Goal: Task Accomplishment & Management: Manage account settings

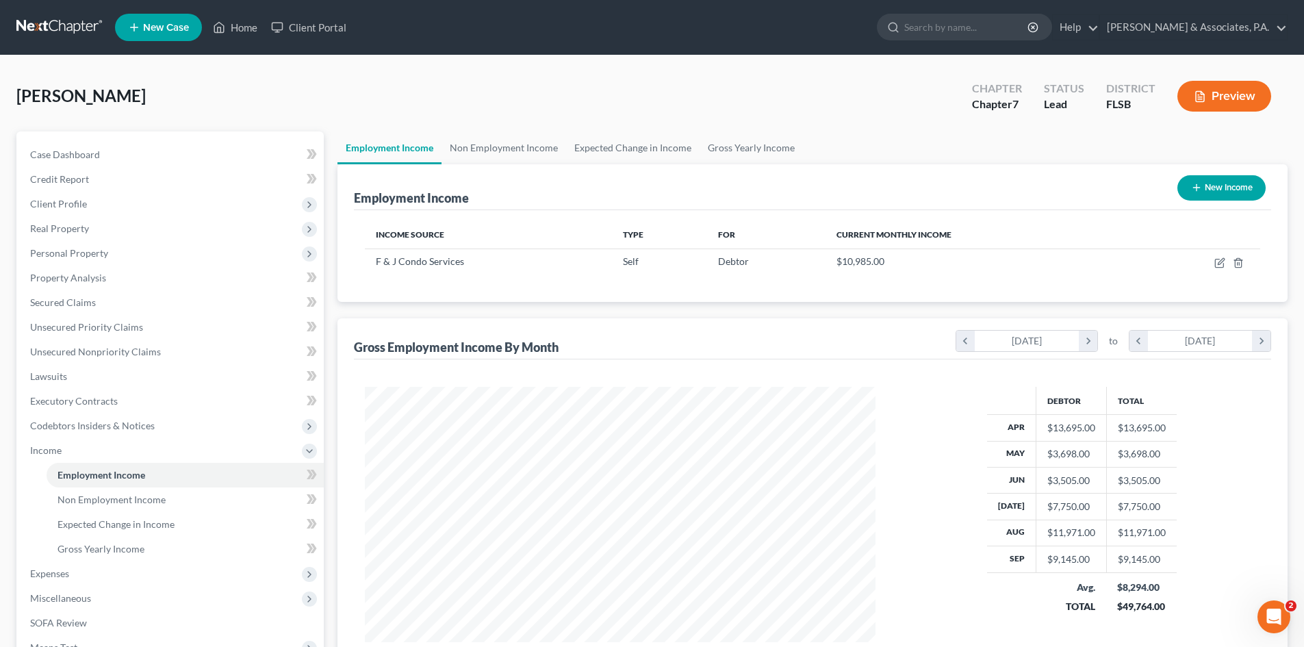
scroll to position [255, 538]
click at [243, 26] on link "Home" at bounding box center [235, 27] width 58 height 25
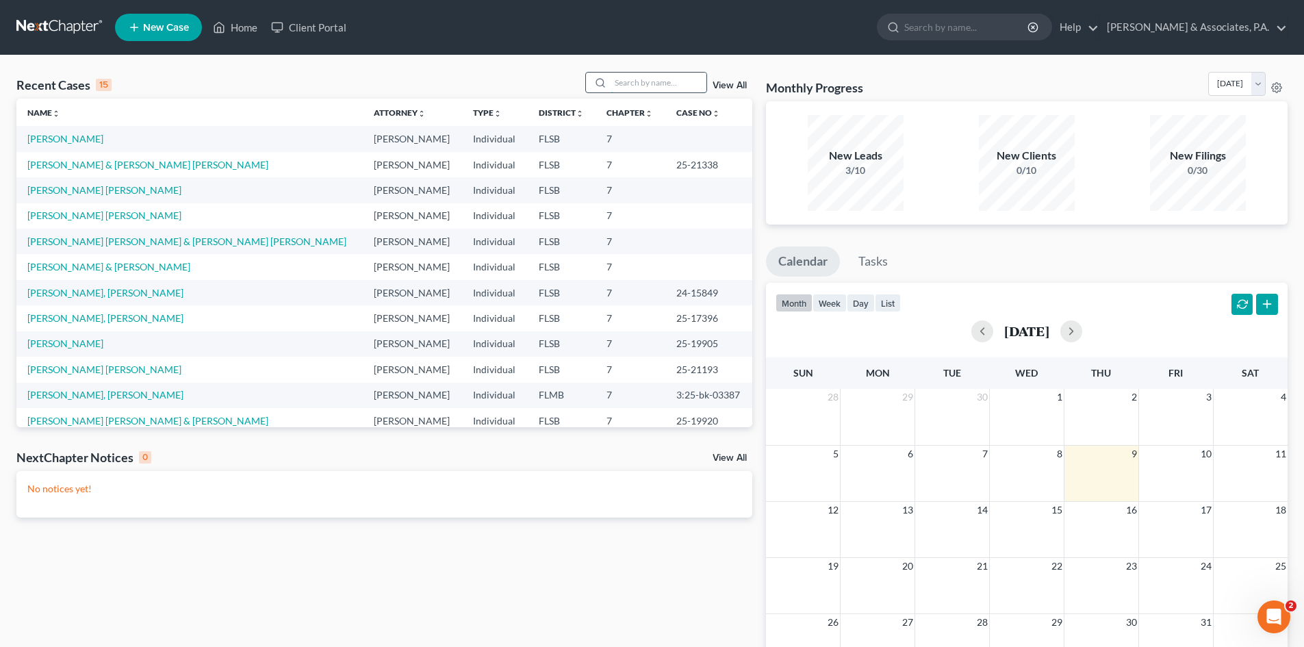
click at [631, 85] on input "search" at bounding box center [659, 83] width 96 height 20
type input "chi"
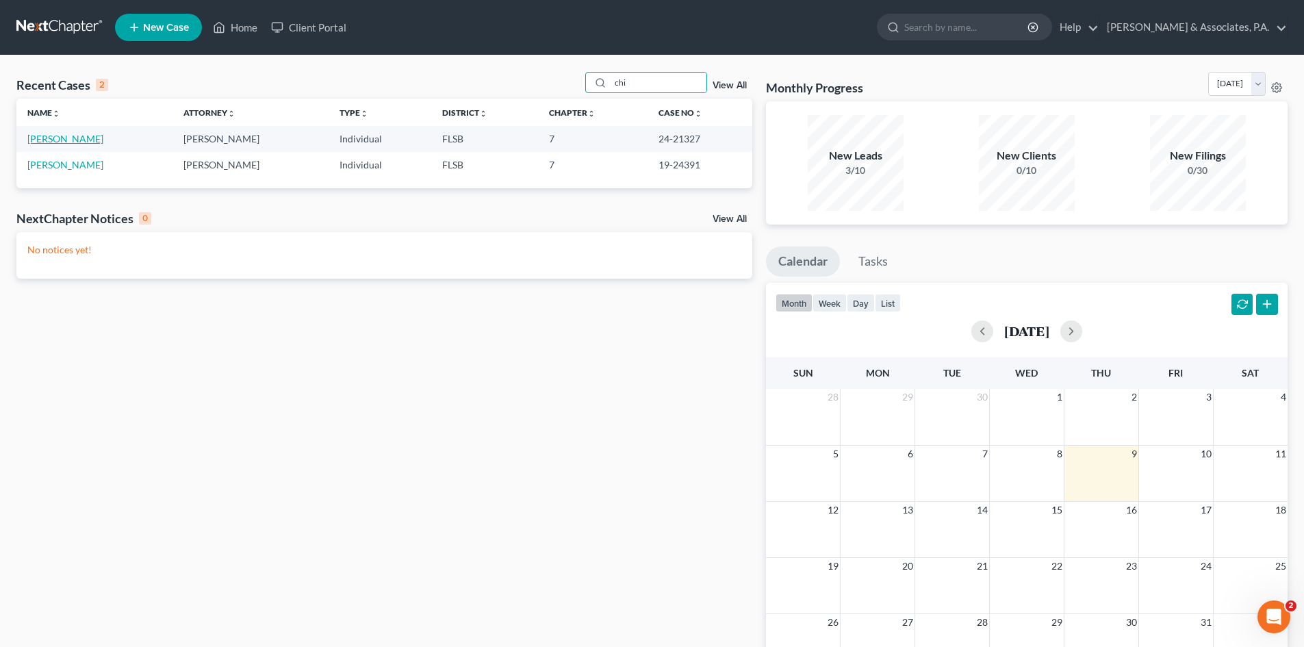
click at [62, 138] on link "[PERSON_NAME]" at bounding box center [65, 139] width 76 height 12
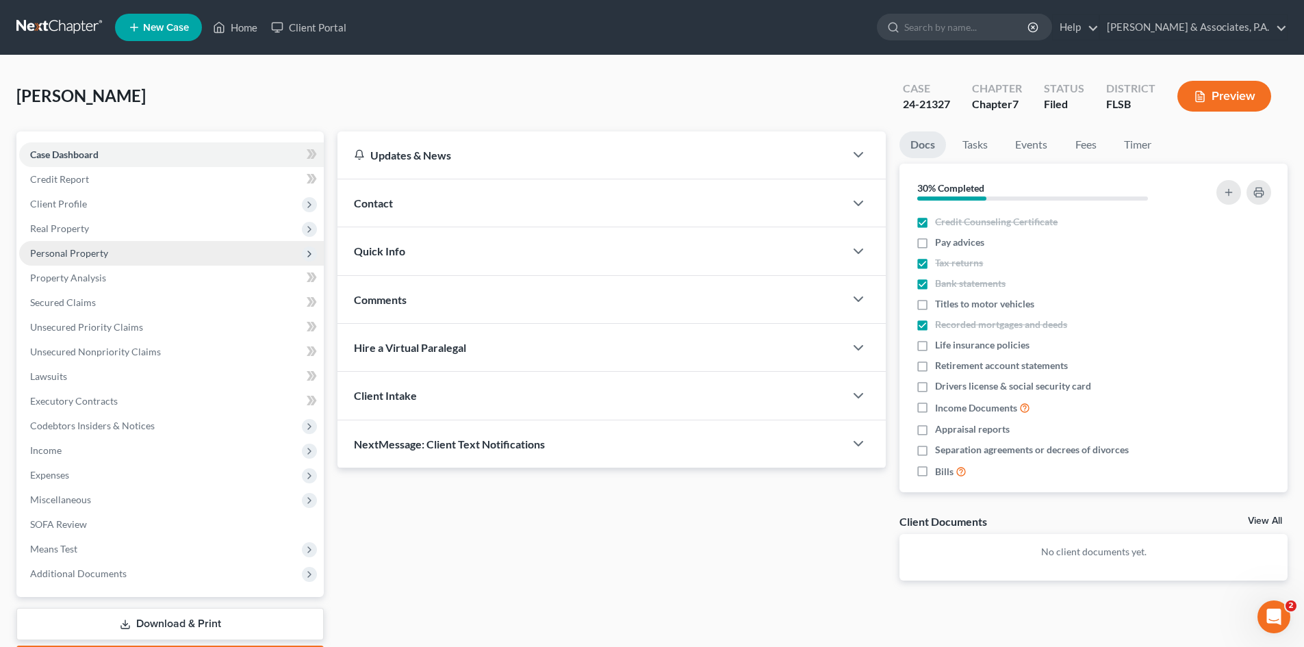
click at [73, 257] on span "Personal Property" at bounding box center [69, 253] width 78 height 12
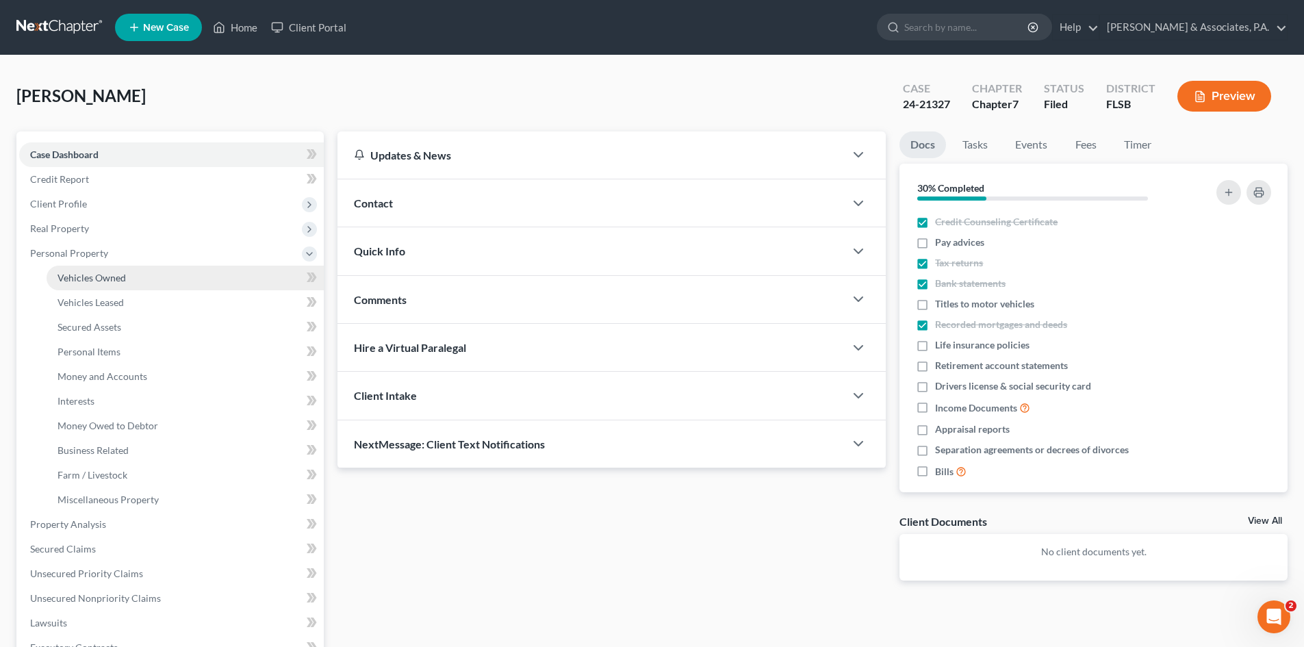
click at [84, 275] on span "Vehicles Owned" at bounding box center [91, 278] width 68 height 12
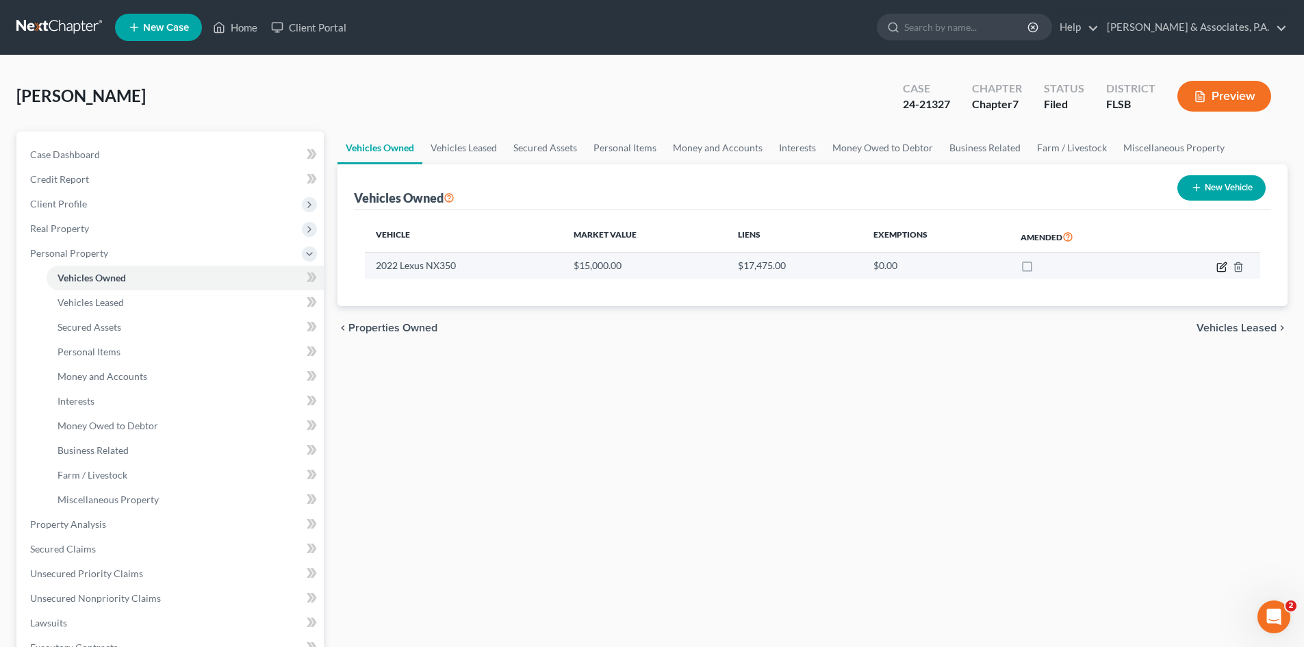
click at [1218, 269] on icon "button" at bounding box center [1221, 266] width 11 height 11
select select "0"
select select "4"
select select "3"
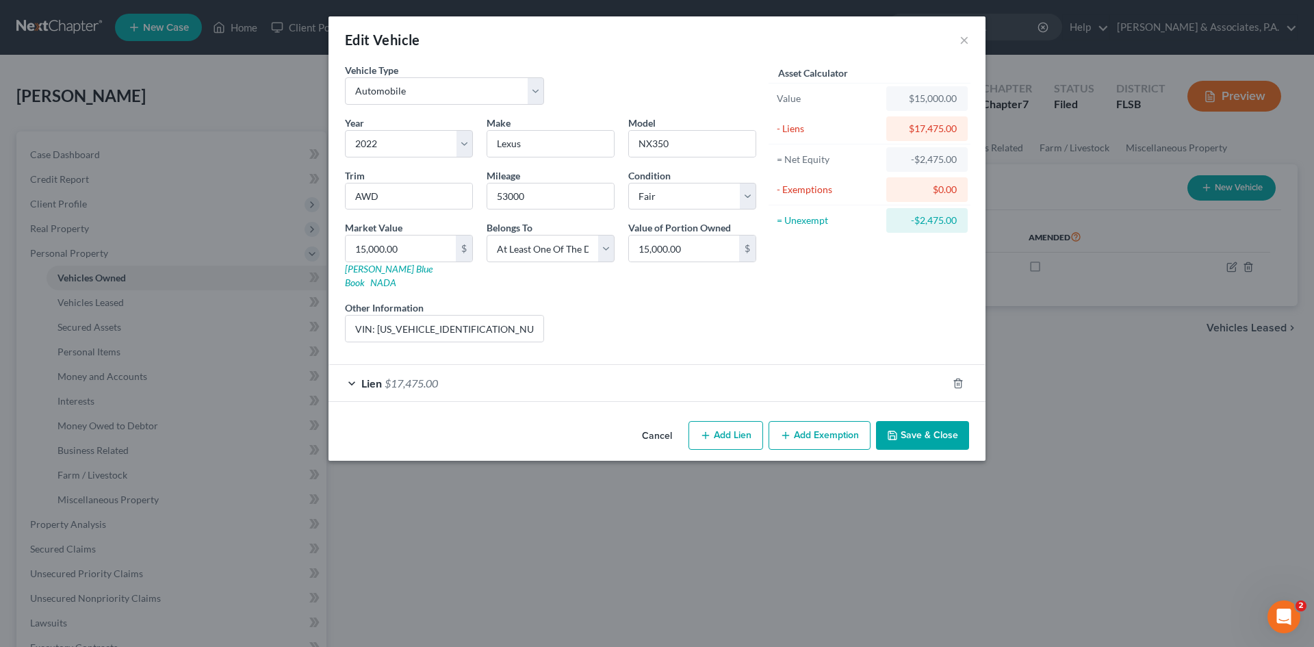
click at [463, 371] on div "Lien $17,475.00" at bounding box center [638, 383] width 619 height 36
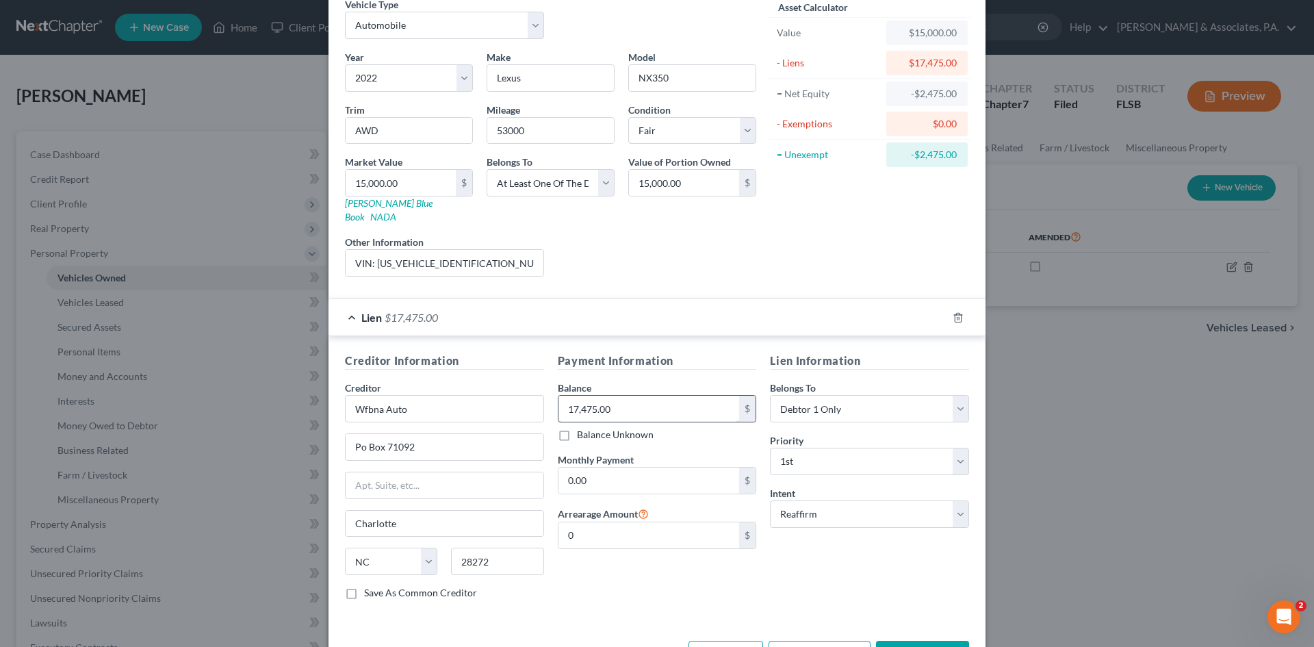
scroll to position [34, 0]
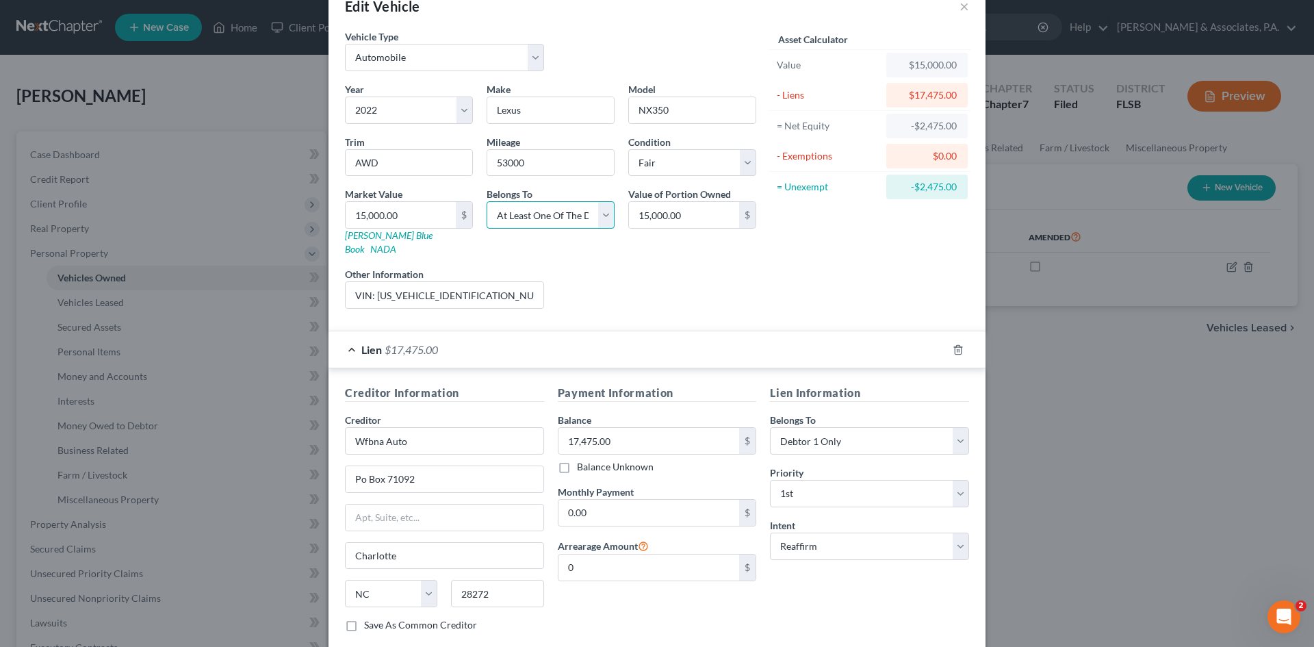
click at [599, 216] on select "Select Debtor 1 Only Debtor 2 Only Debtor 1 And Debtor 2 Only At Least One Of T…" at bounding box center [551, 214] width 128 height 27
click at [721, 298] on div "Year Select 2026 2025 2024 2023 2022 2021 2020 2019 2018 2017 2016 2015 2014 20…" at bounding box center [550, 201] width 425 height 238
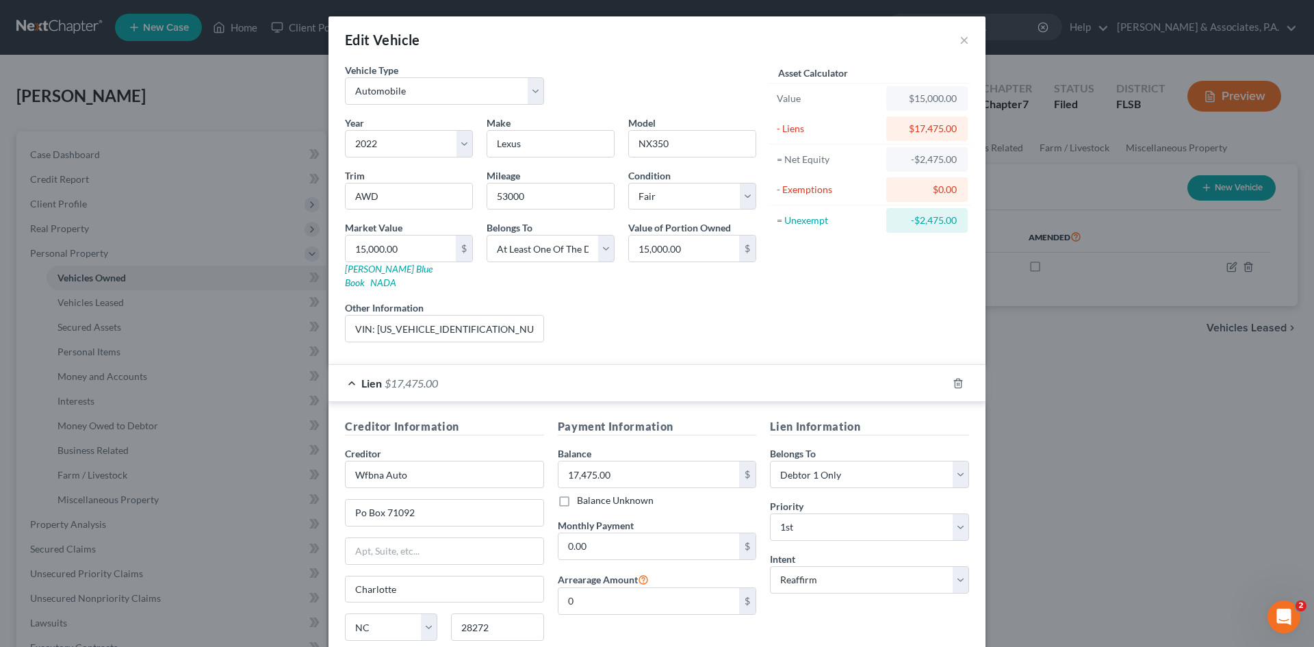
scroll to position [102, 0]
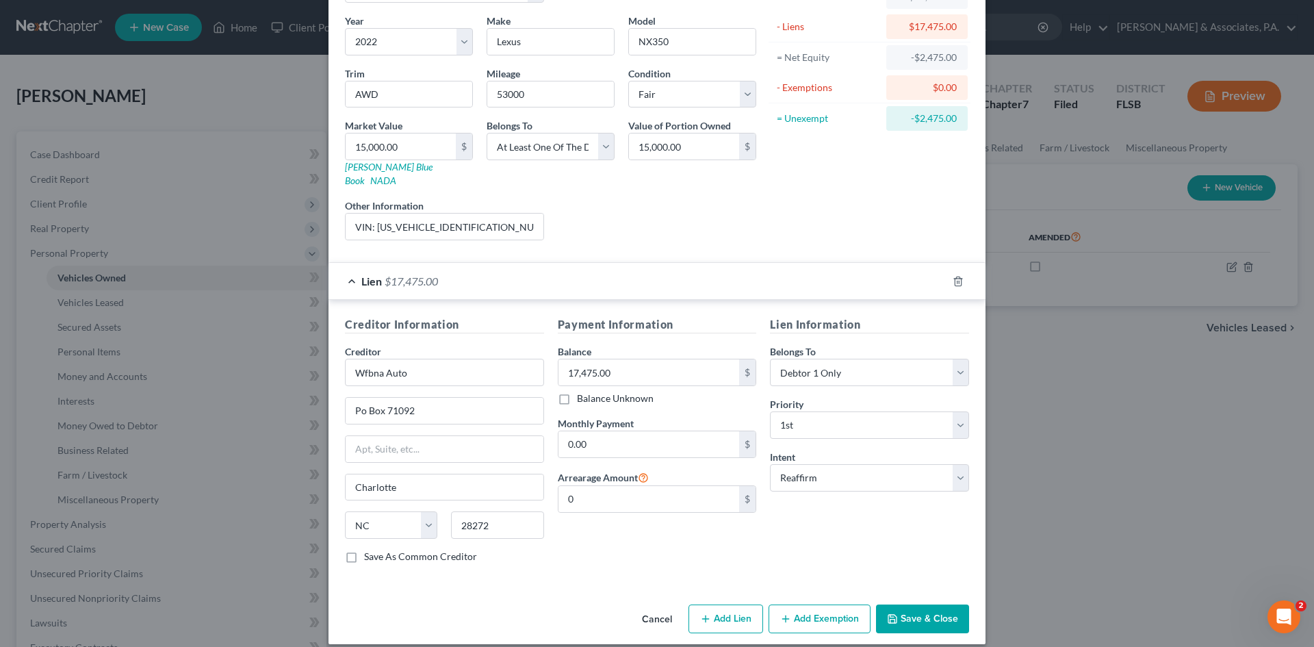
click at [908, 604] on button "Save & Close" at bounding box center [922, 618] width 93 height 29
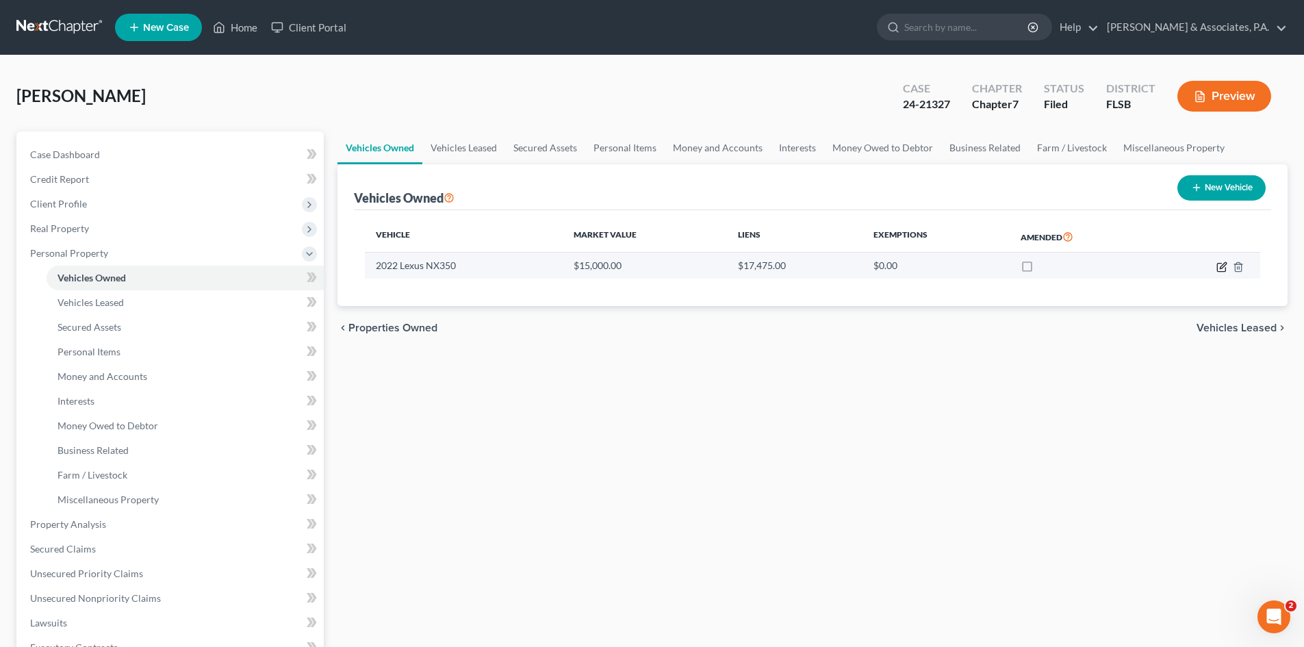
click at [1219, 267] on icon "button" at bounding box center [1221, 266] width 11 height 11
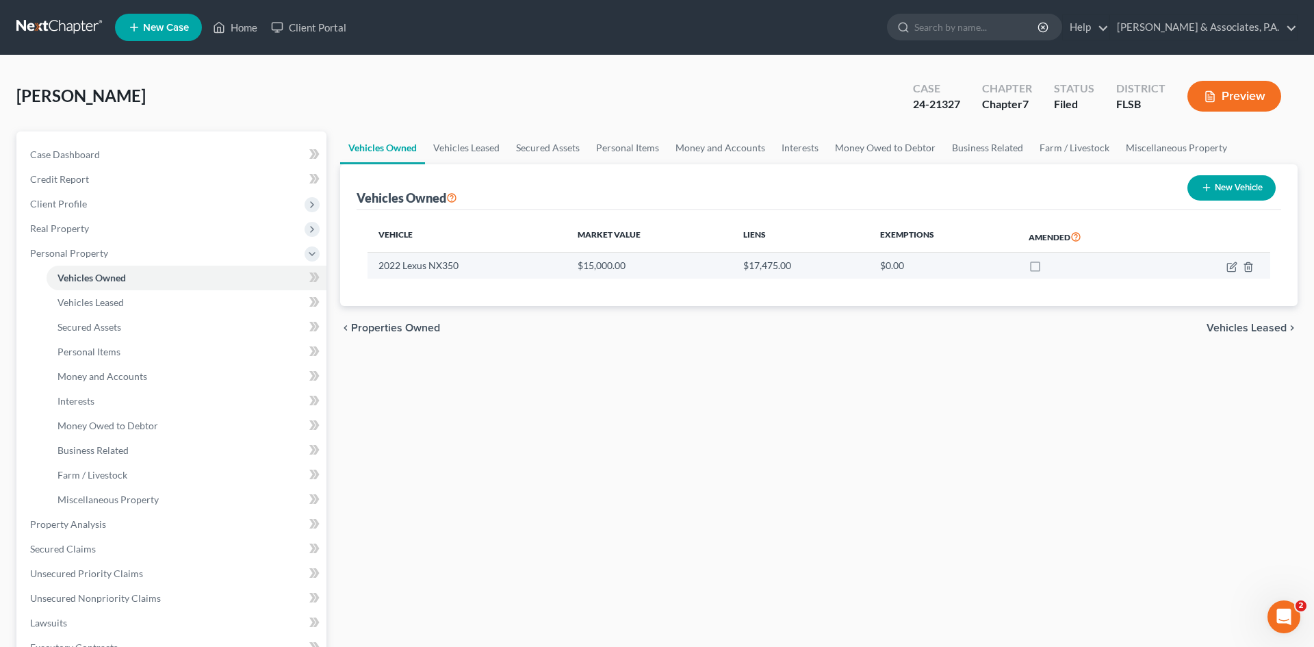
select select "0"
select select "4"
select select "3"
select select "28"
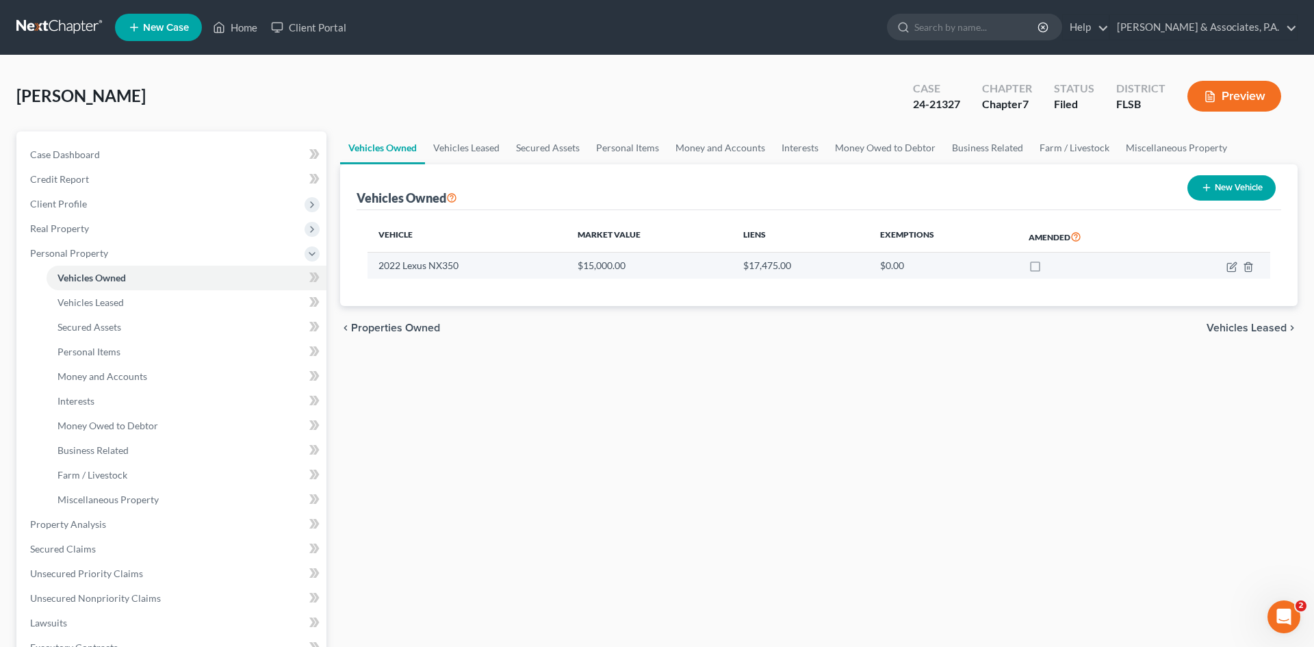
select select "0"
select select "2"
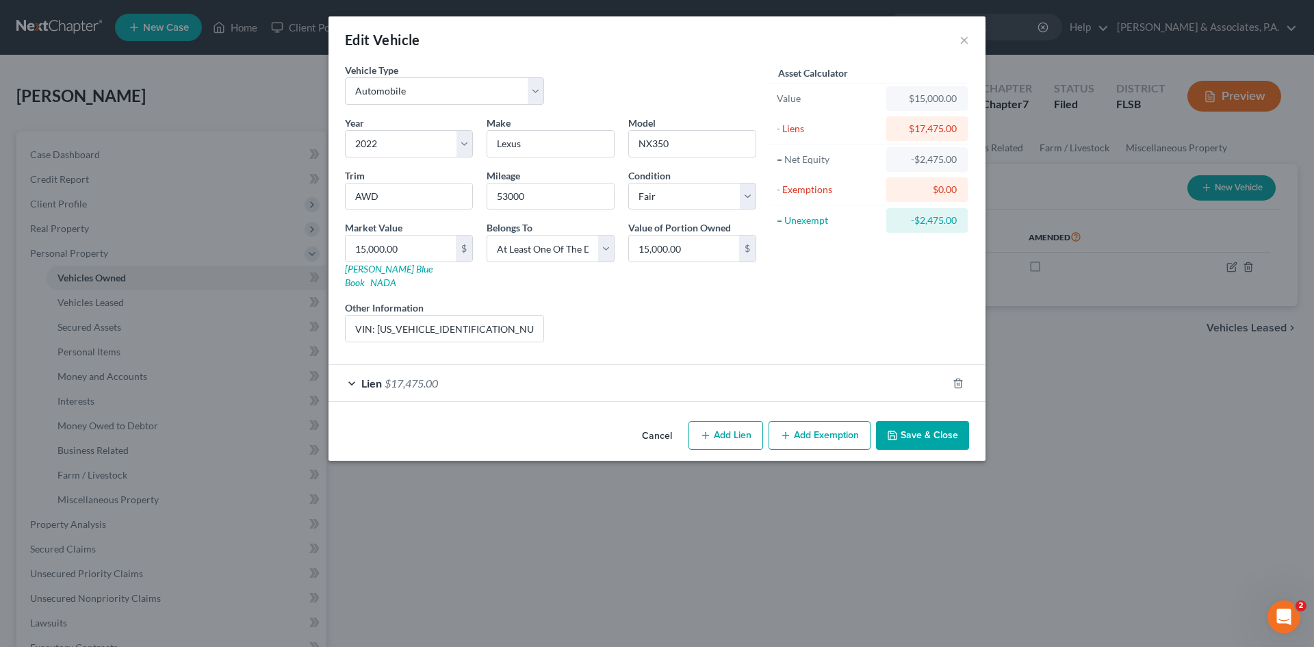
click at [417, 376] on span "$17,475.00" at bounding box center [411, 382] width 53 height 13
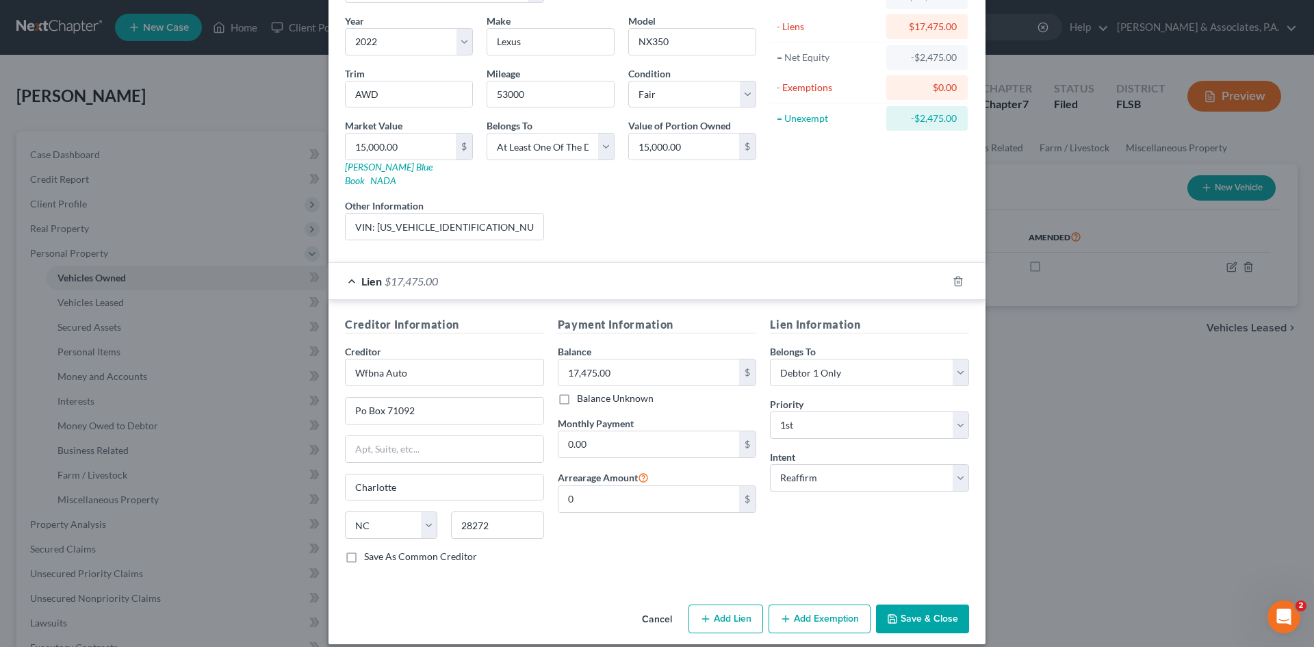
click at [910, 604] on button "Save & Close" at bounding box center [922, 618] width 93 height 29
